Goal: Find specific page/section: Find specific page/section

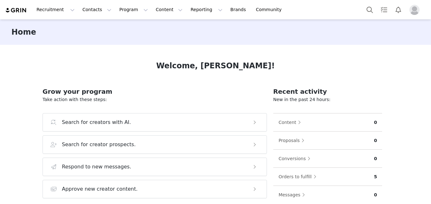
scroll to position [2, 0]
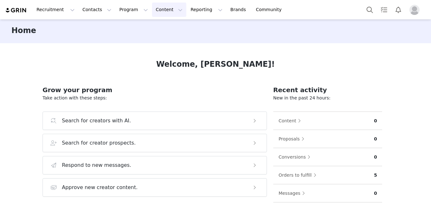
click at [152, 11] on button "Content Content" at bounding box center [169, 10] width 35 height 14
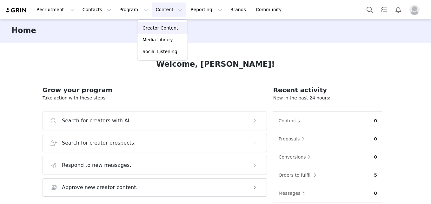
click at [160, 30] on p "Creator Content" at bounding box center [160, 28] width 36 height 7
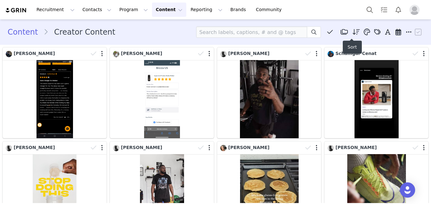
click at [352, 34] on icon at bounding box center [355, 32] width 7 height 6
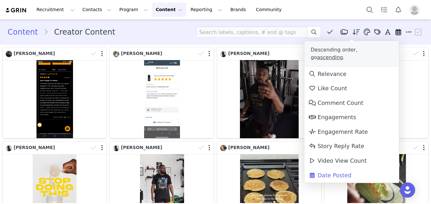
click at [335, 172] on span "Date Posted" at bounding box center [329, 175] width 43 height 6
